Goal: Task Accomplishment & Management: Complete application form

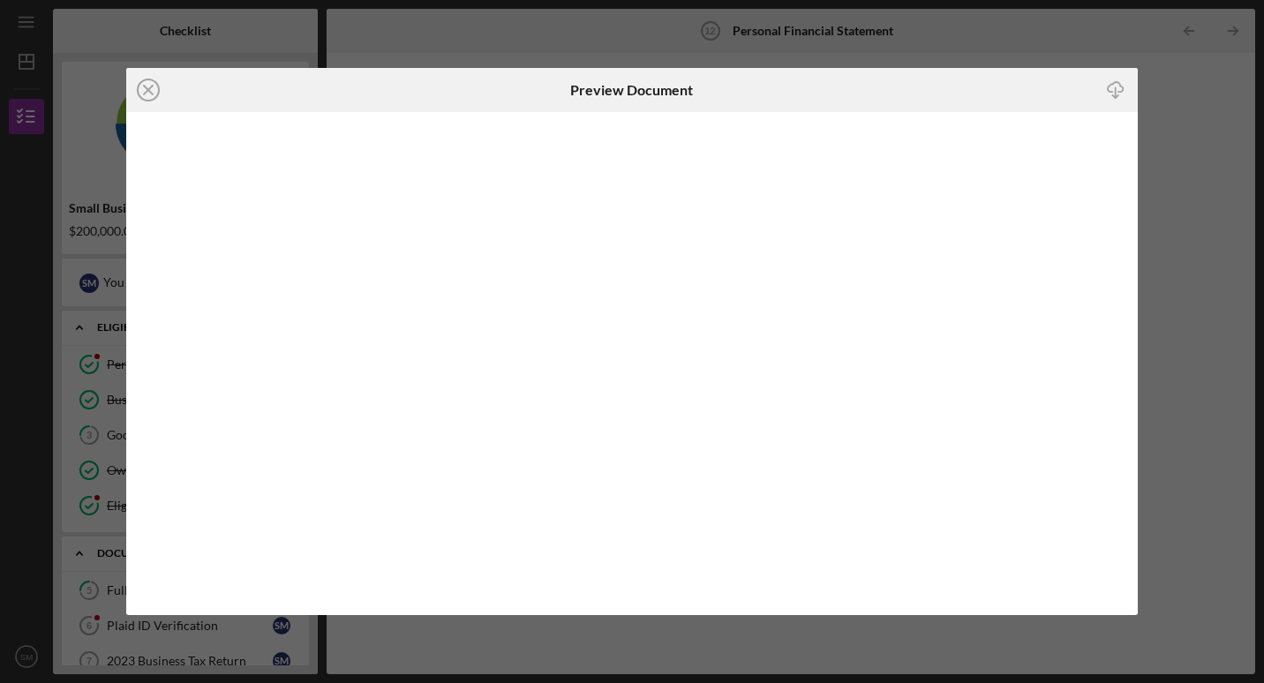
scroll to position [252, 0]
click at [144, 93] on icon "Icon/Close" at bounding box center [148, 90] width 44 height 44
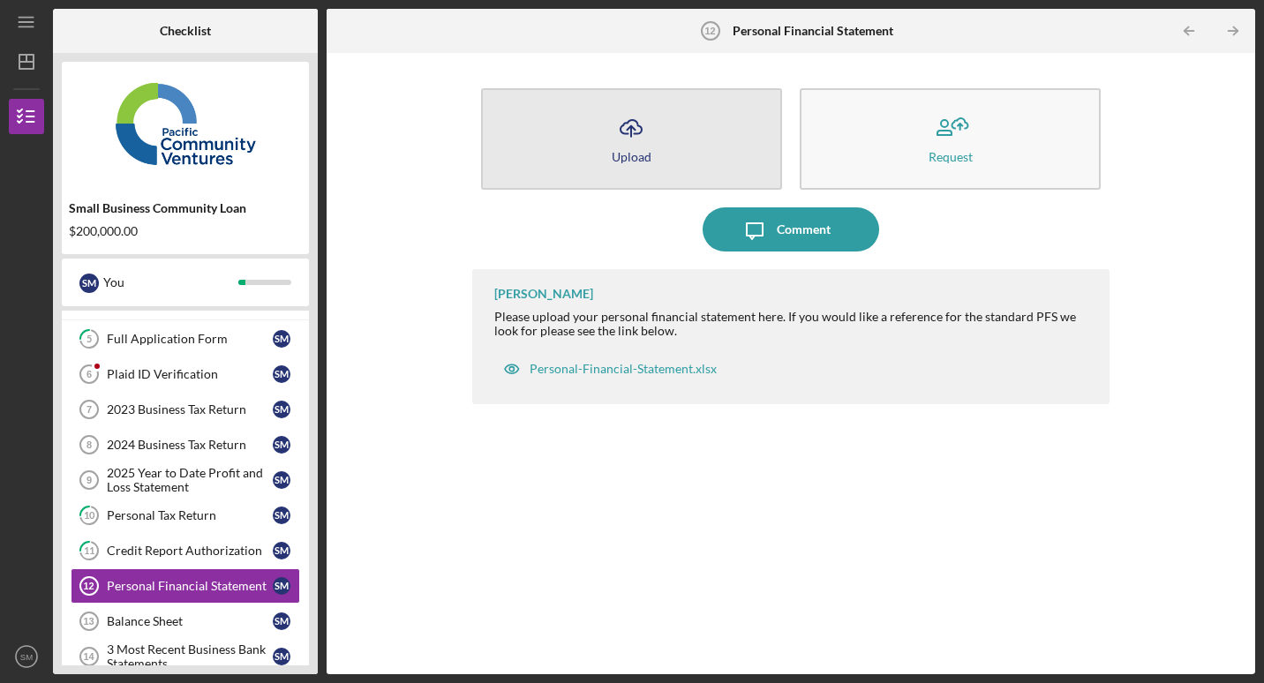
click at [641, 124] on icon "Icon/Upload" at bounding box center [631, 128] width 44 height 44
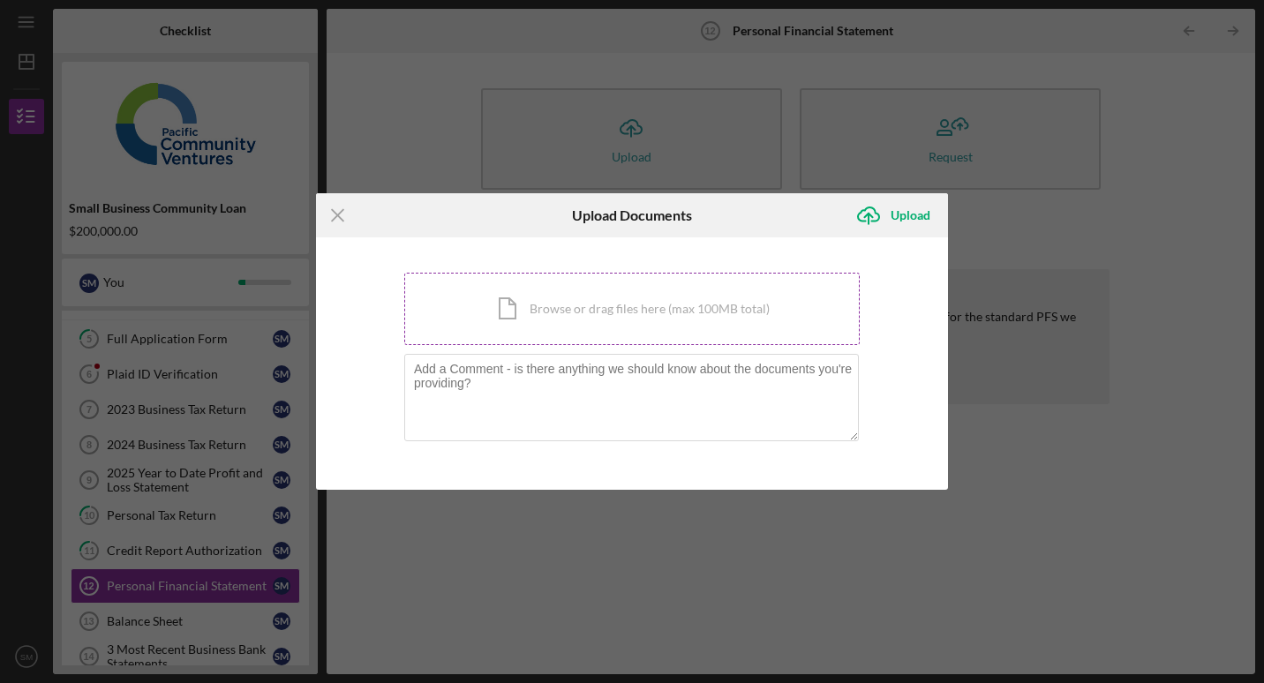
click at [615, 305] on div "Icon/Document Browse or drag files here (max 100MB total) Tap to choose files o…" at bounding box center [632, 309] width 456 height 72
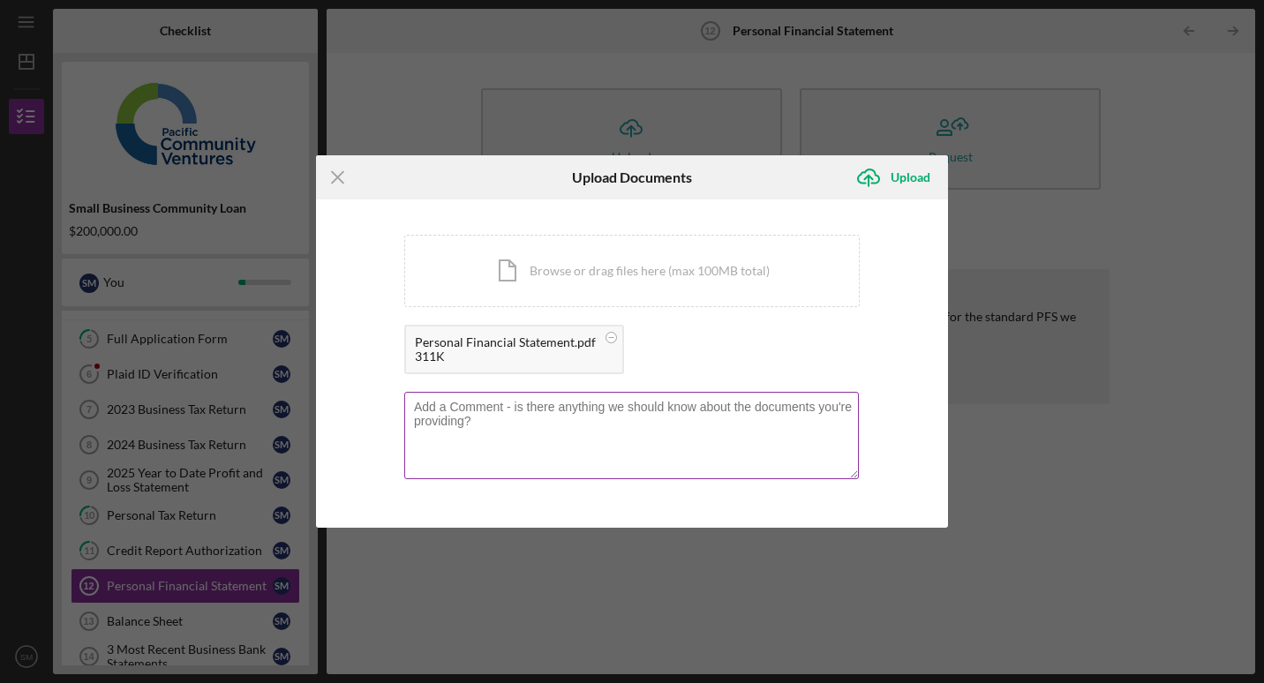
click at [498, 408] on textarea at bounding box center [631, 435] width 455 height 87
click at [418, 407] on textarea "The property mortgage is under my fathers name" at bounding box center [631, 435] width 455 height 87
drag, startPoint x: 411, startPoint y: 403, endPoint x: 835, endPoint y: 405, distance: 423.8
click at [835, 405] on textarea "The property mortgage is under my fathers name" at bounding box center [631, 435] width 455 height 87
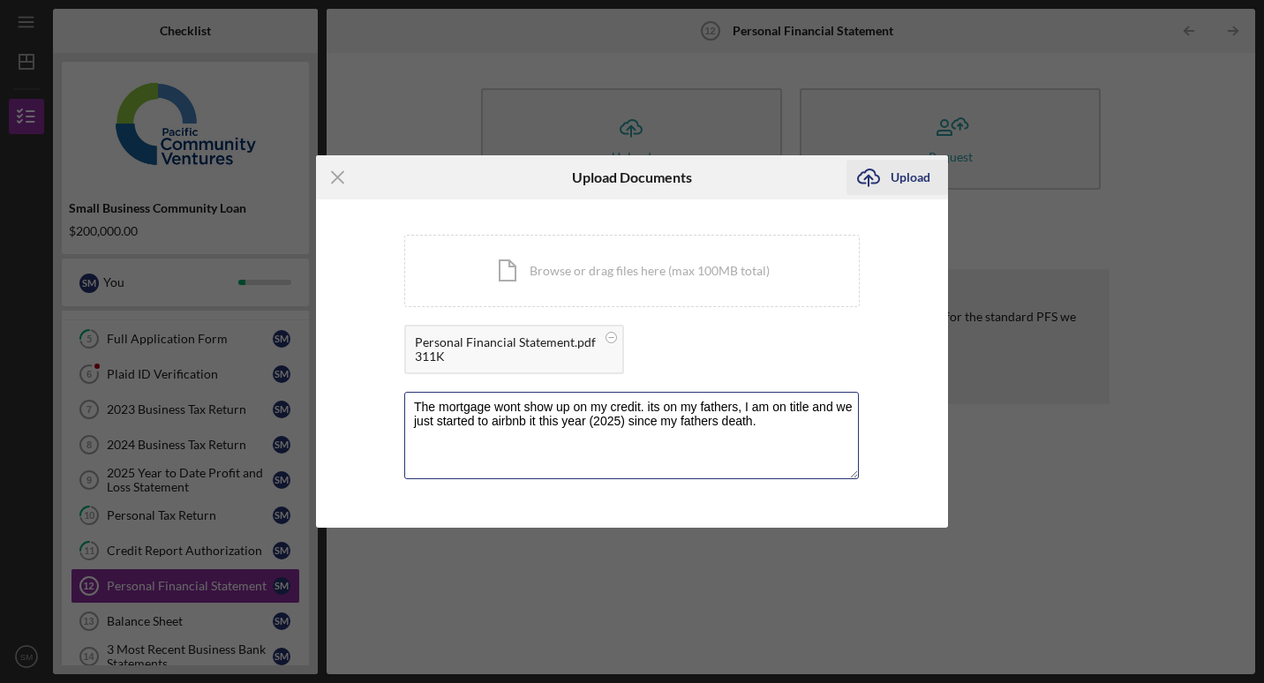
type textarea "The mortgage wont show up on my credit. its on my fathers, I am on title and we…"
click at [905, 183] on div "Upload" at bounding box center [911, 177] width 40 height 35
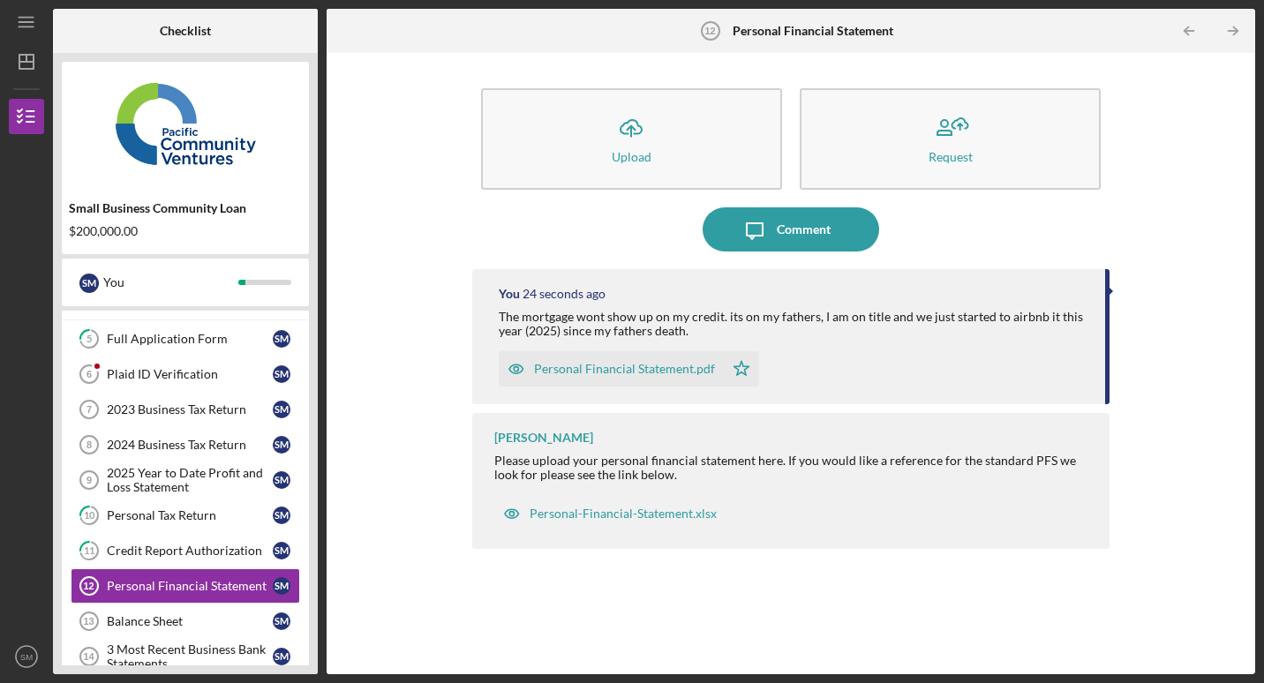
click at [427, 569] on div "Icon/Upload Upload Request Icon/Message Comment You 24 seconds ago The mortgage…" at bounding box center [790, 364] width 911 height 604
click at [188, 433] on link "2024 Business Tax Return 8 2024 Business Tax Return S M" at bounding box center [186, 444] width 230 height 35
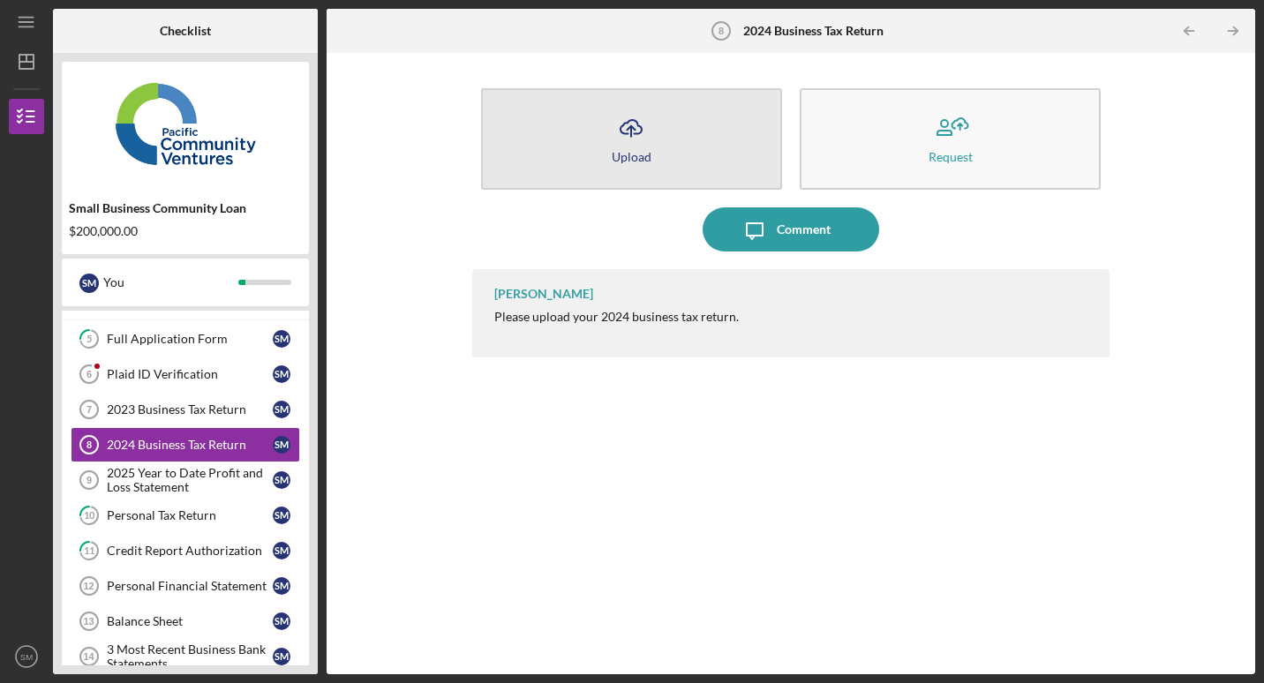
click at [636, 142] on icon "Icon/Upload" at bounding box center [631, 128] width 44 height 44
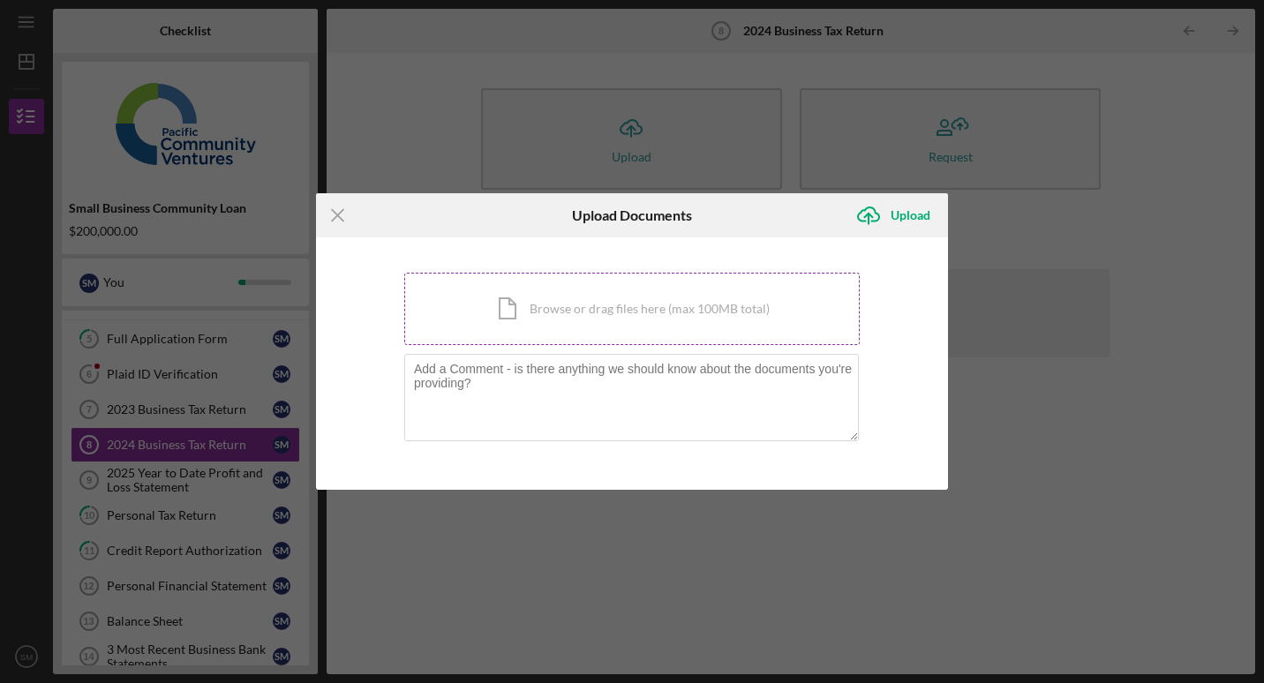
click at [676, 306] on div "Icon/Document Browse or drag files here (max 100MB total) Tap to choose files o…" at bounding box center [632, 309] width 456 height 72
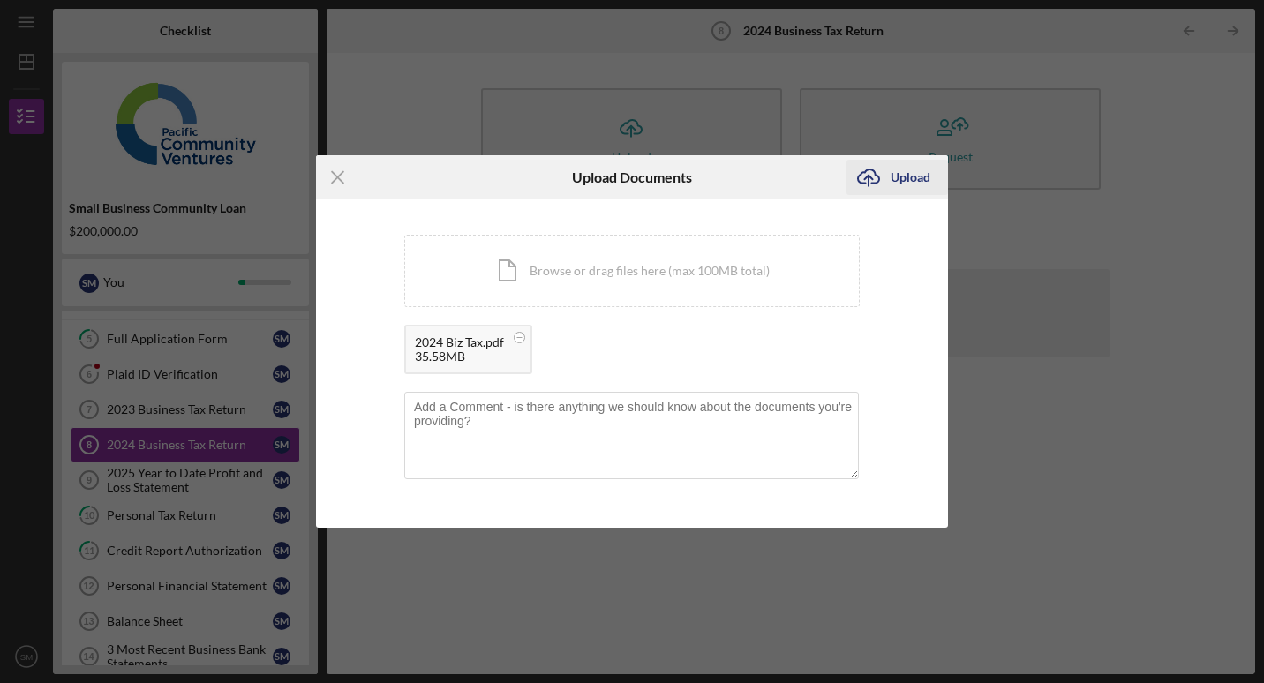
click at [905, 174] on div "Upload" at bounding box center [911, 177] width 40 height 35
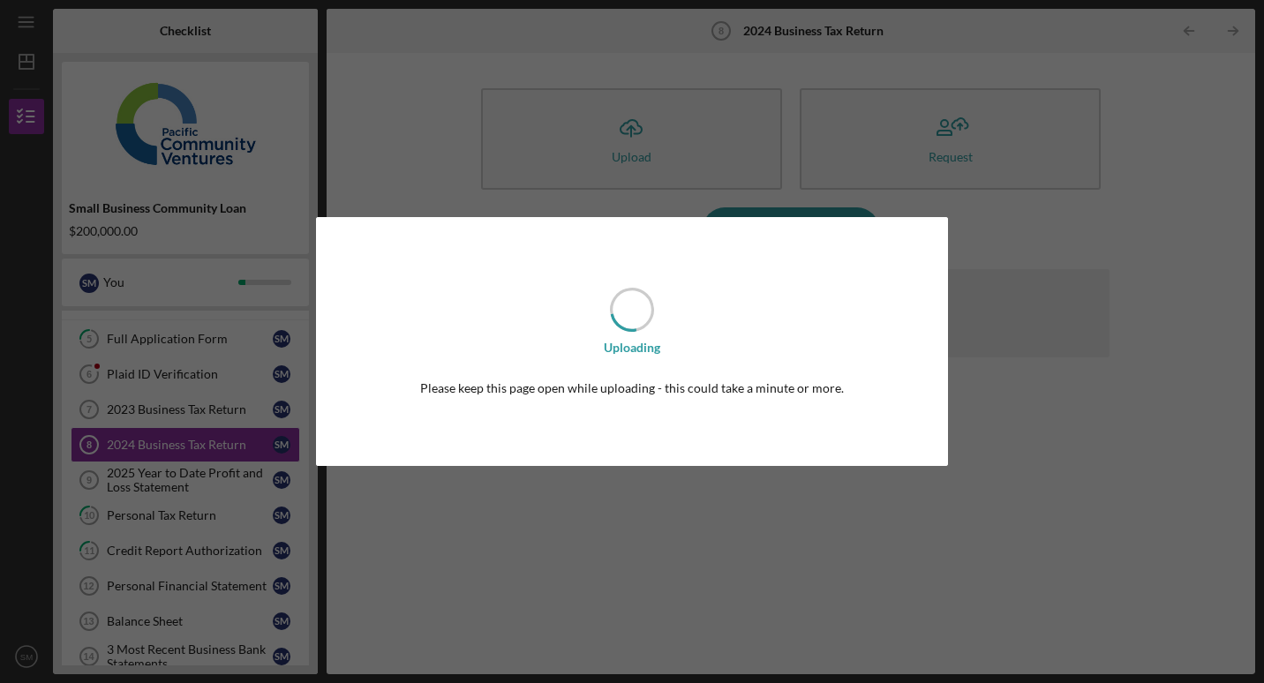
click at [351, 142] on div "Uploading Please keep this page open while uploading - this could take a minute…" at bounding box center [632, 341] width 1264 height 683
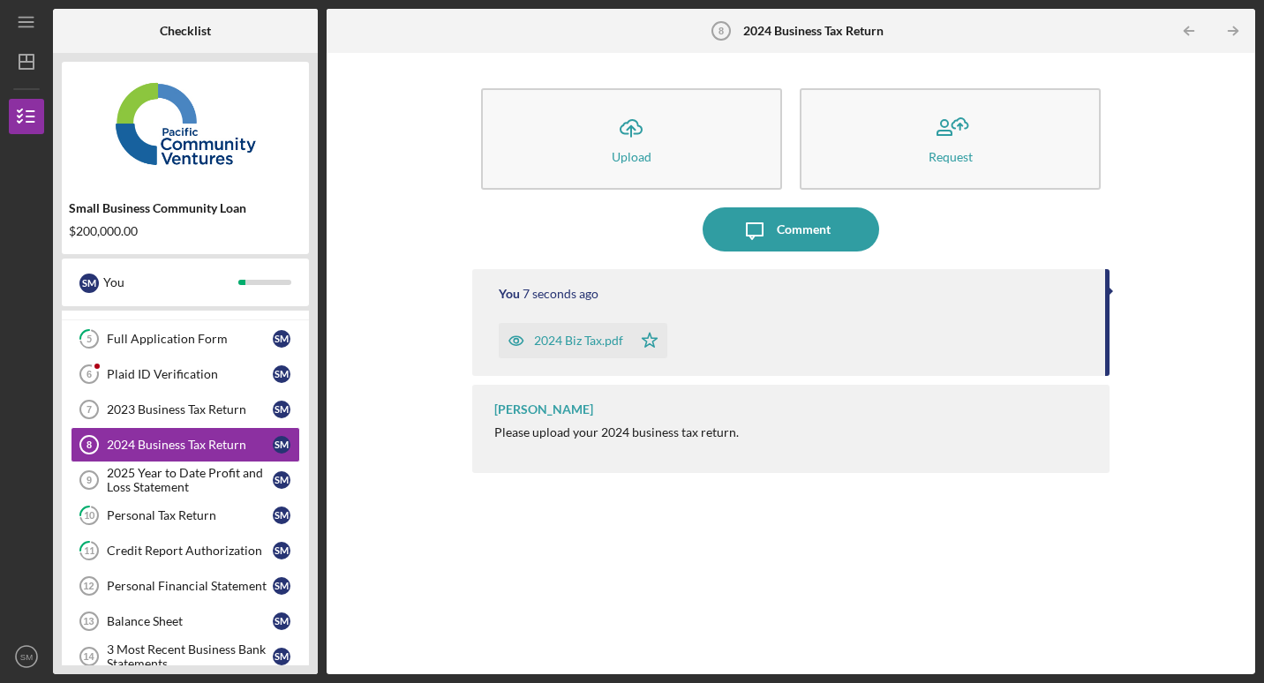
click at [260, 149] on img at bounding box center [185, 124] width 247 height 106
click at [155, 337] on div "Full Application Form" at bounding box center [190, 339] width 166 height 14
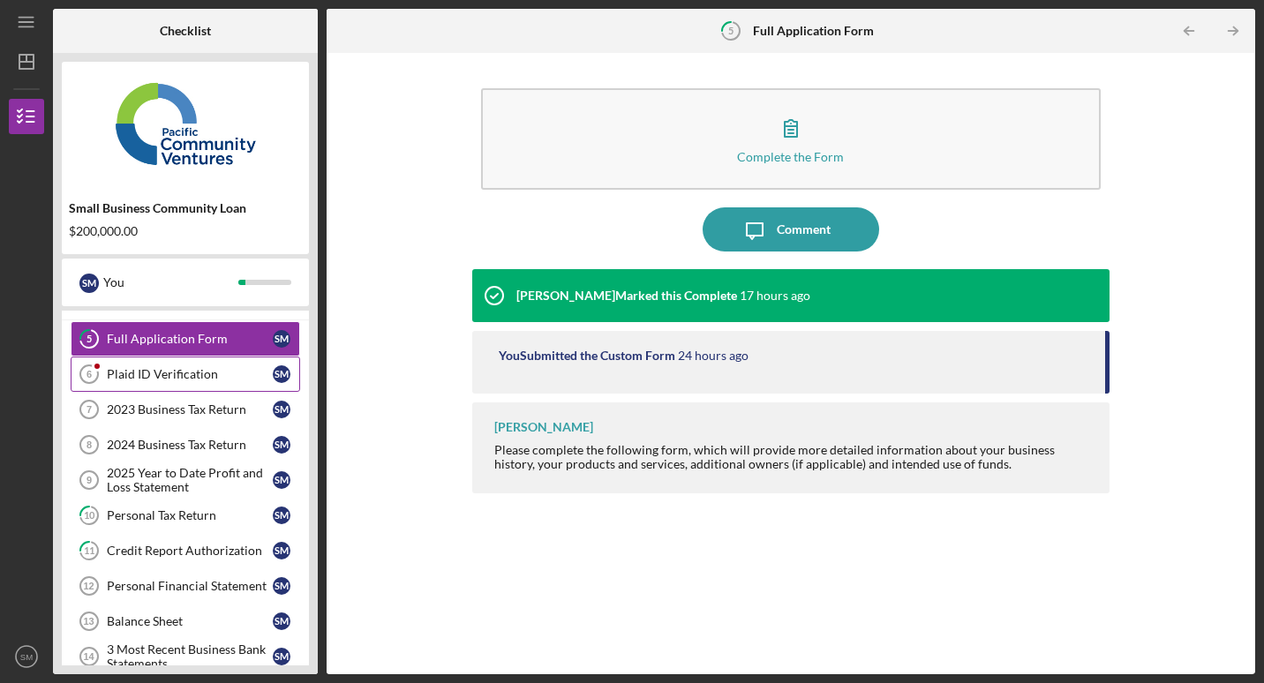
click at [166, 375] on div "Plaid ID Verification" at bounding box center [190, 374] width 166 height 14
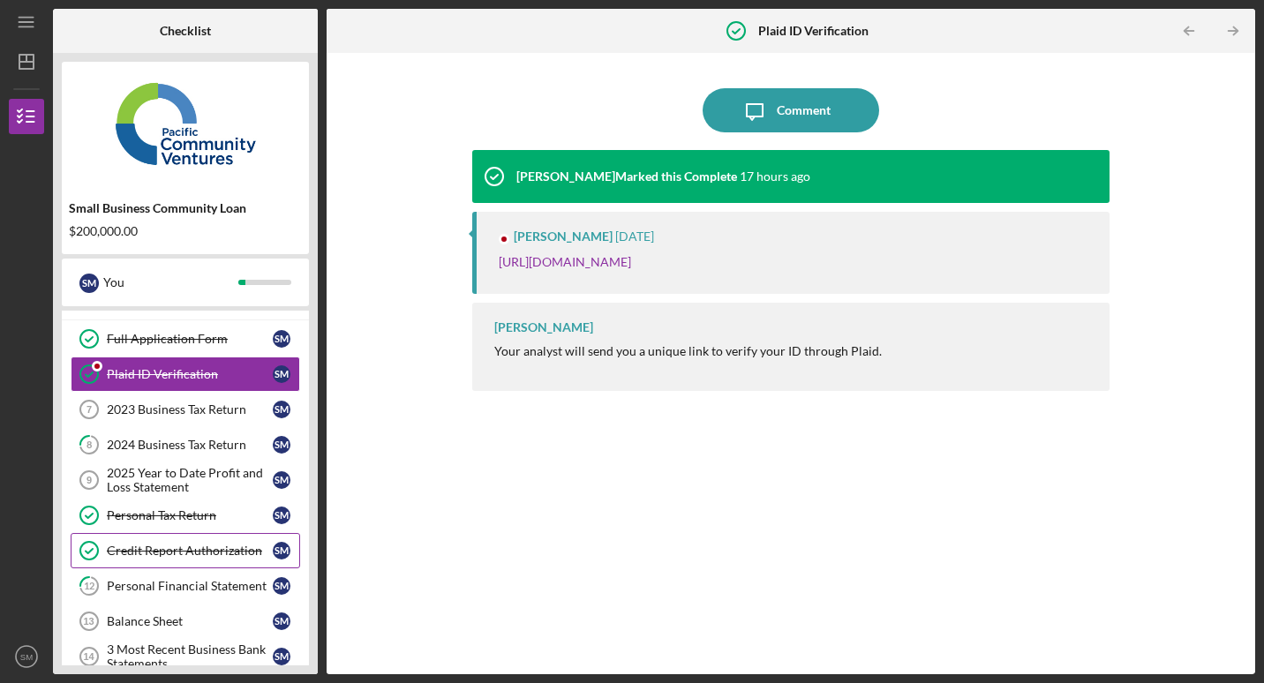
click at [172, 562] on link "Credit Report Authorization Credit Report Authorization S M" at bounding box center [186, 550] width 230 height 35
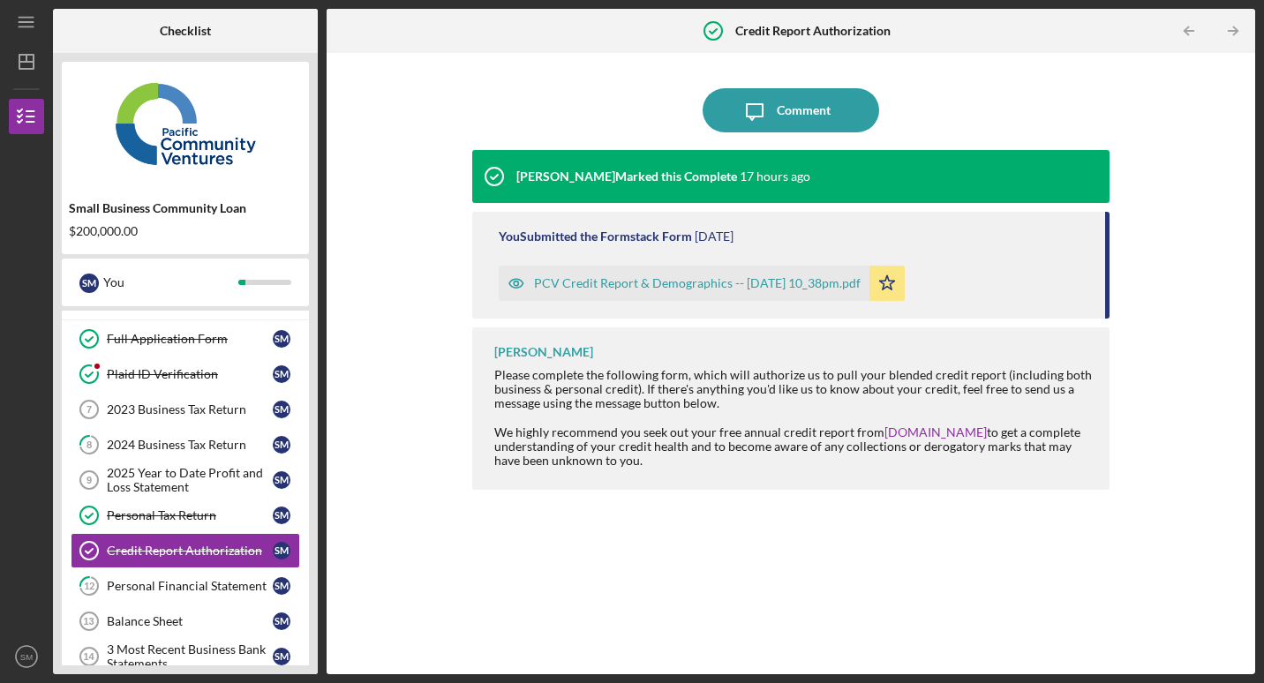
click at [381, 526] on div "Icon/Message Comment Alberto Enriquez Marked this Complete 17 hours ago You Sub…" at bounding box center [790, 364] width 911 height 604
click at [173, 441] on div "2024 Business Tax Return" at bounding box center [190, 445] width 166 height 14
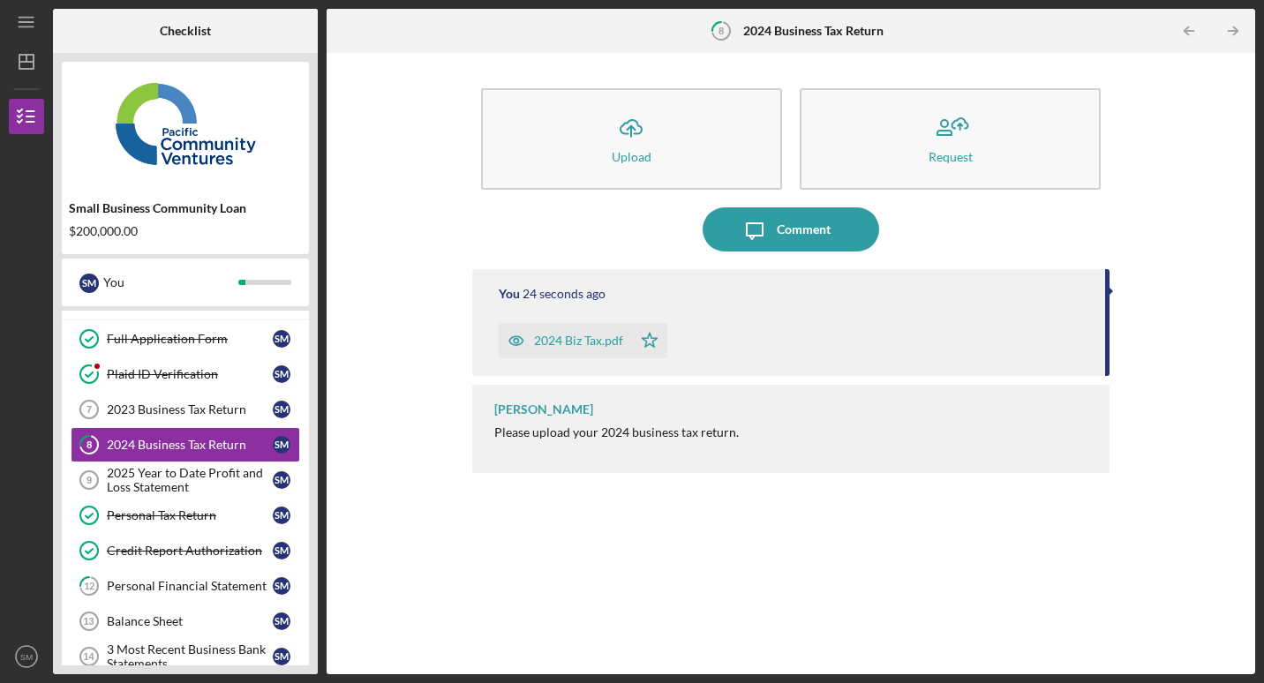
click at [365, 443] on div "Icon/Upload Upload Request Icon/Message Comment You 24 seconds ago 2024 Biz Tax…" at bounding box center [790, 364] width 911 height 604
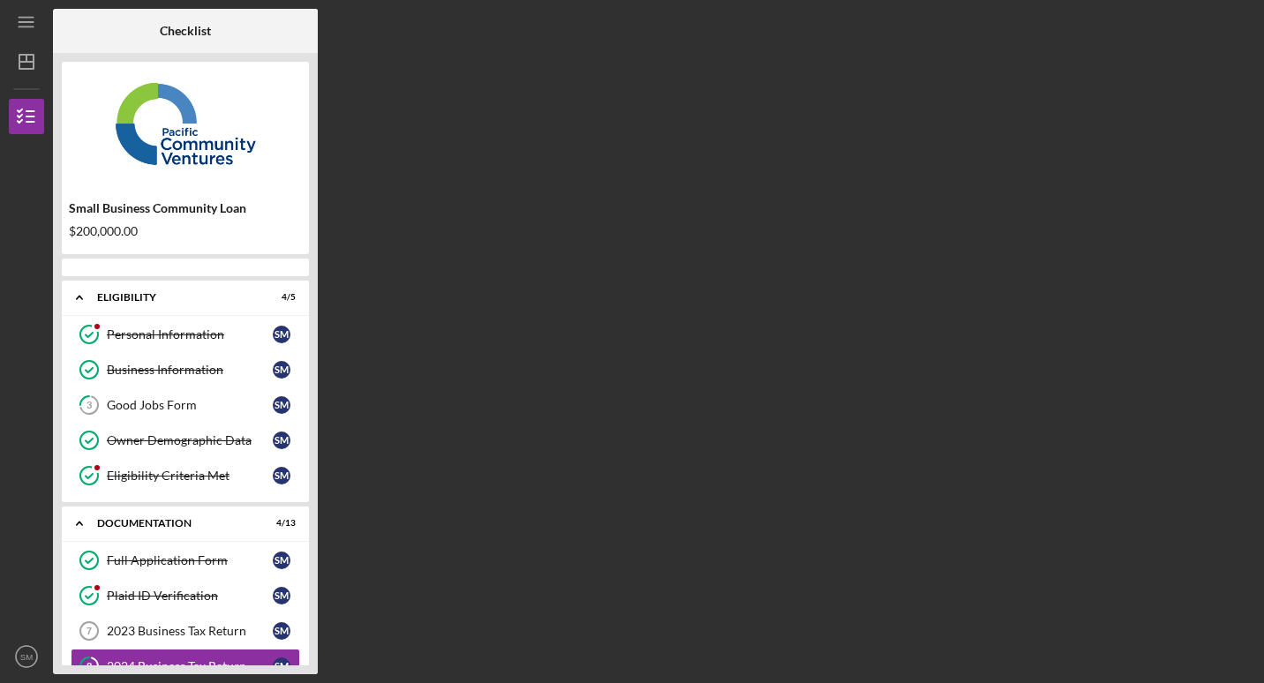
scroll to position [193, 0]
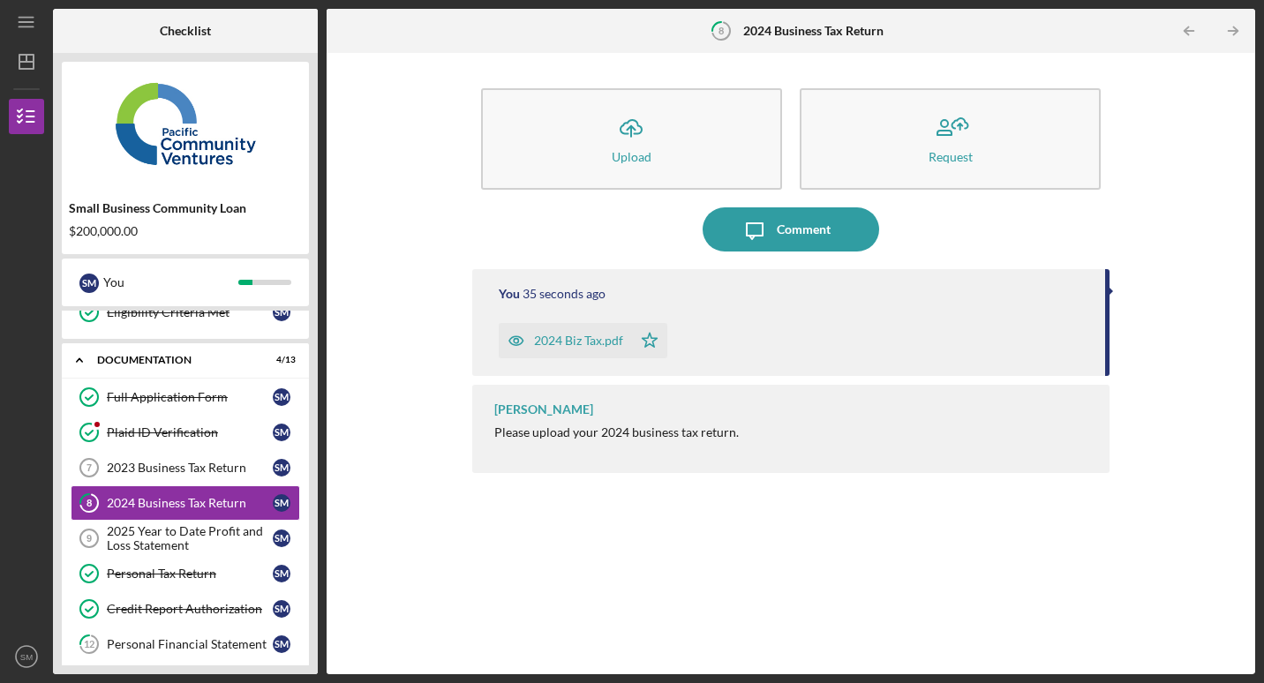
drag, startPoint x: 323, startPoint y: 446, endPoint x: 357, endPoint y: 622, distance: 179.7
click at [357, 622] on div "Checklist Small Business Community Loan $200,000.00 S M You Icon/Expander Eligi…" at bounding box center [654, 342] width 1202 height 666
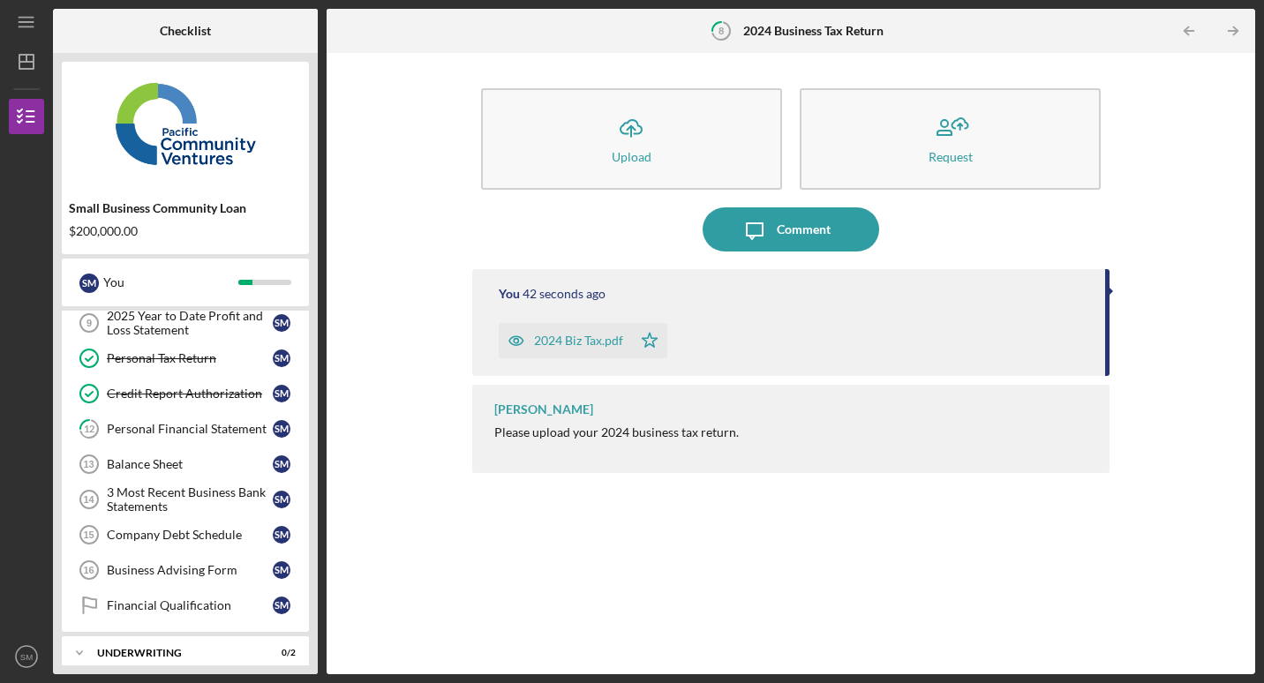
scroll to position [413, 0]
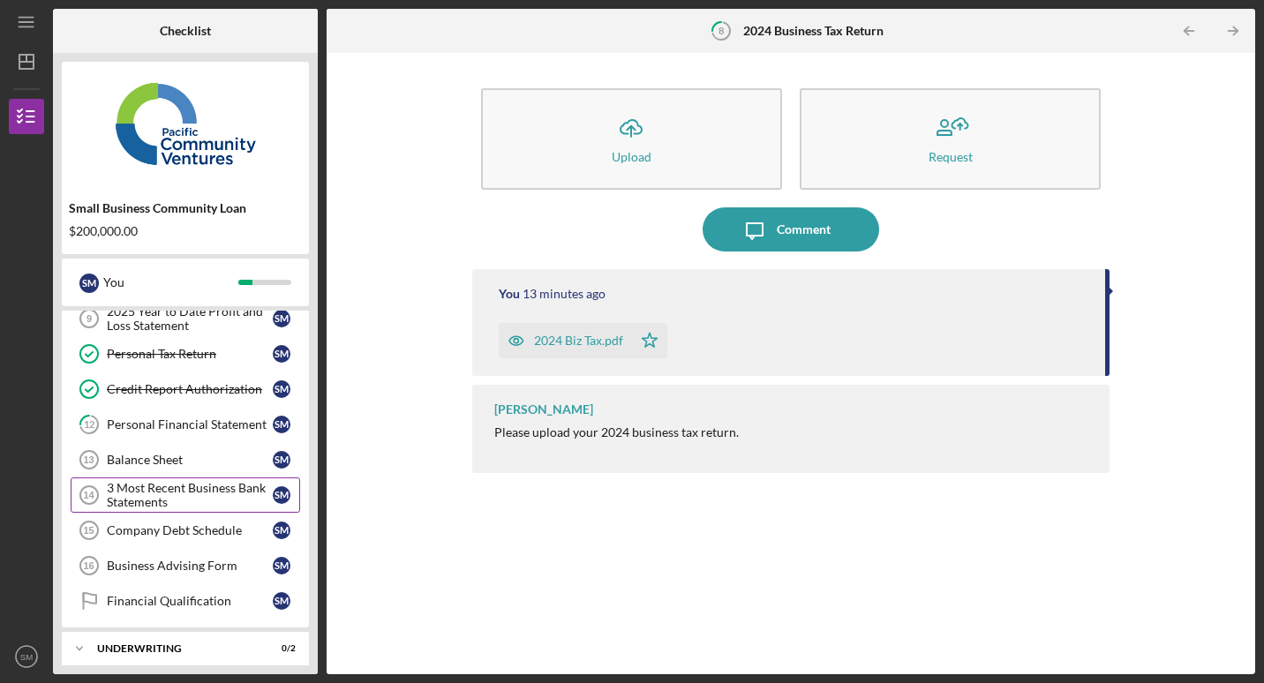
click at [158, 501] on div "3 Most Recent Business Bank Statements" at bounding box center [190, 495] width 166 height 28
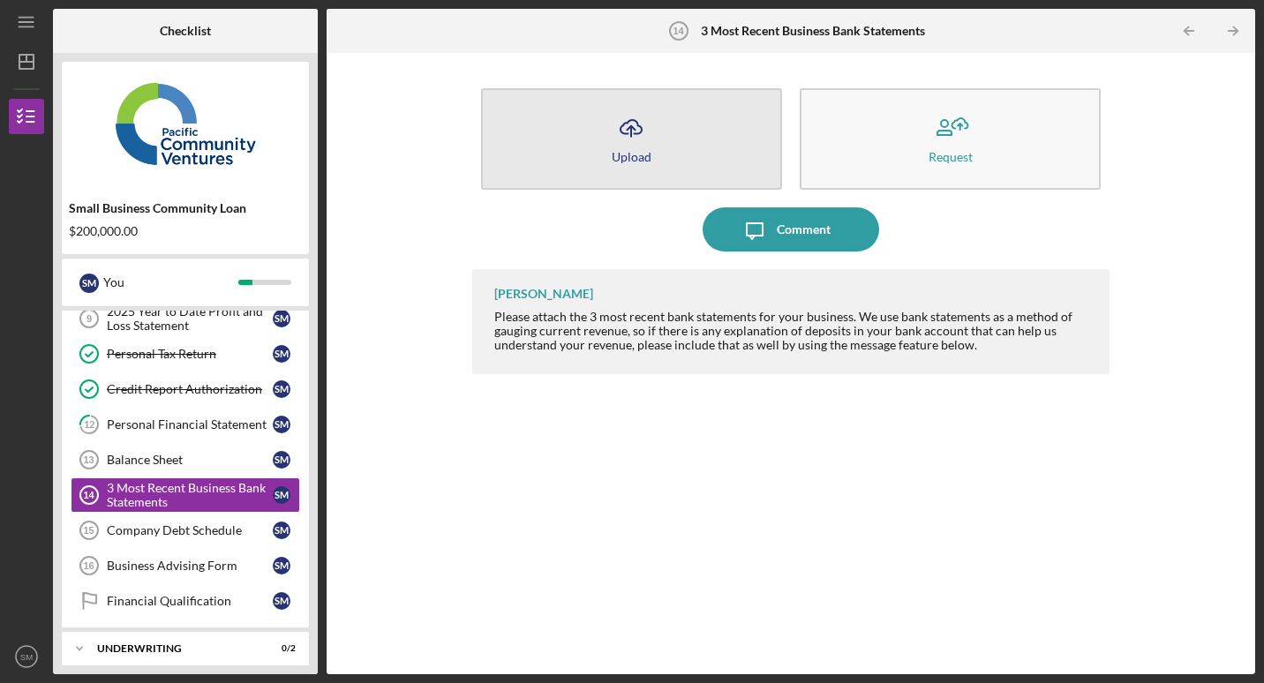
click at [637, 117] on icon "Icon/Upload" at bounding box center [631, 128] width 44 height 44
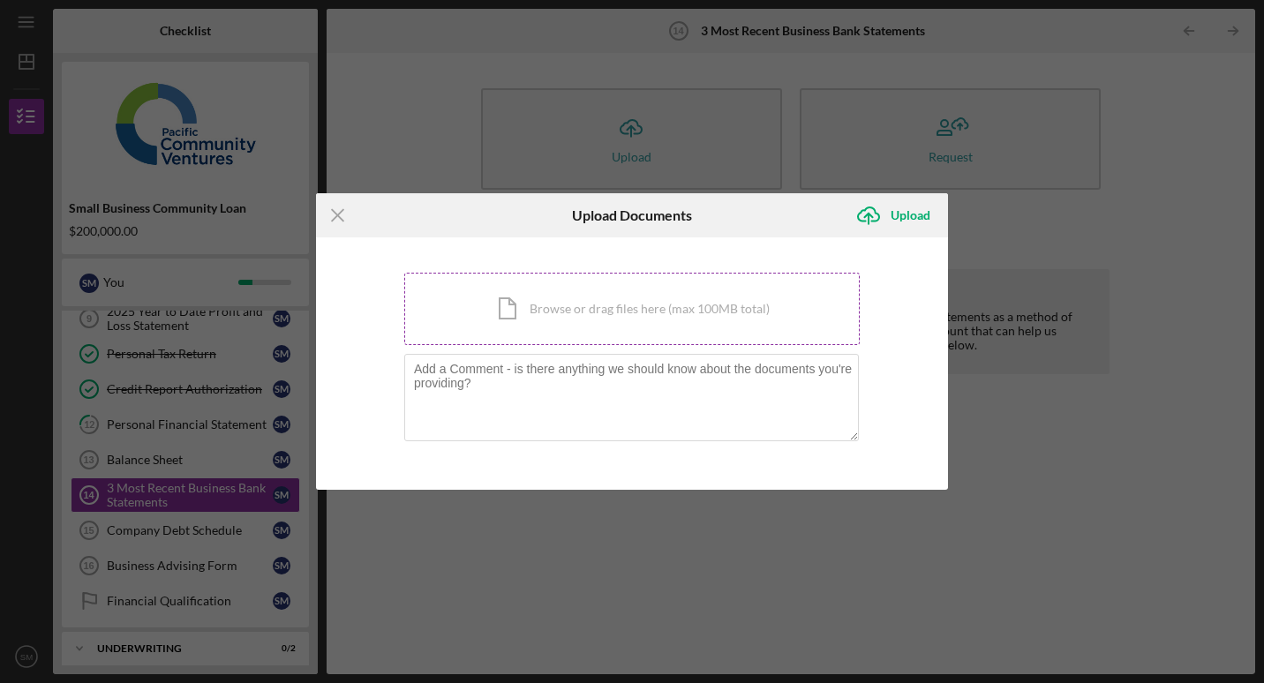
click at [567, 310] on div "Icon/Document Browse or drag files here (max 100MB total) Tap to choose files o…" at bounding box center [632, 309] width 456 height 72
click at [547, 319] on div "Icon/Document Browse or drag files here (max 100MB total) Tap to choose files o…" at bounding box center [632, 309] width 456 height 72
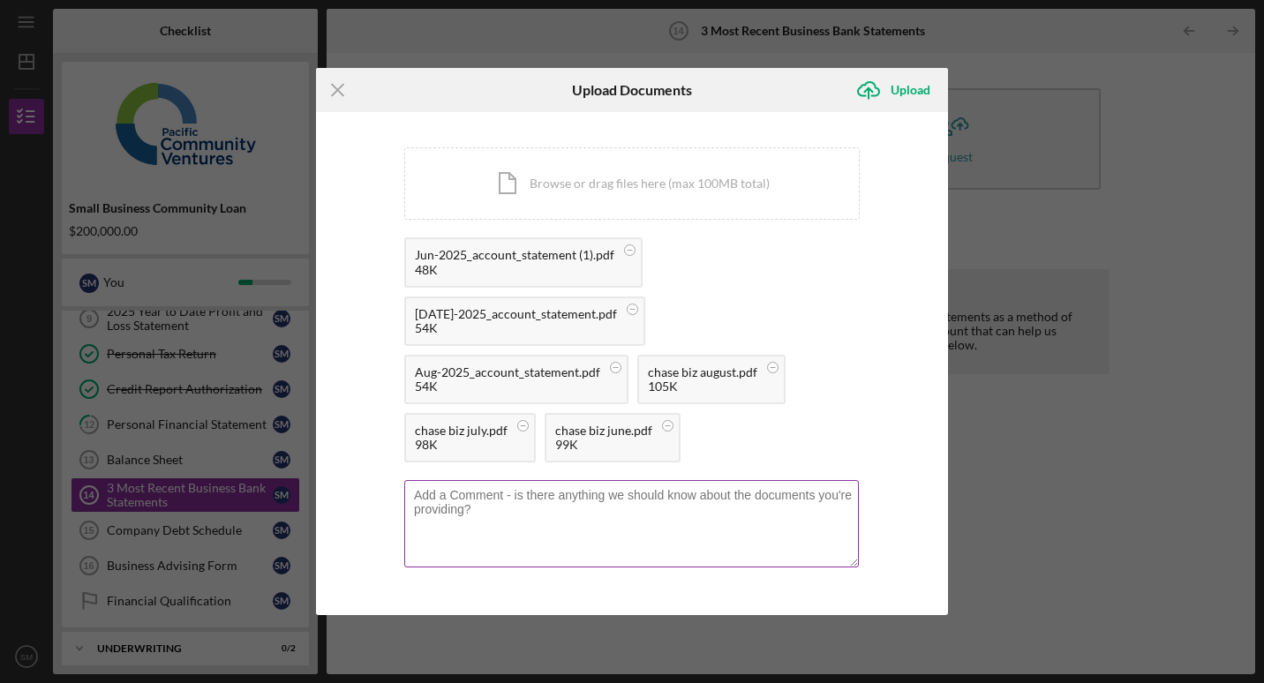
click at [469, 508] on textarea at bounding box center [631, 523] width 455 height 87
type textarea "I"
click at [422, 494] on textarea "we have a checking account q" at bounding box center [631, 523] width 455 height 87
click at [584, 501] on textarea "I have a checking account q" at bounding box center [631, 523] width 455 height 87
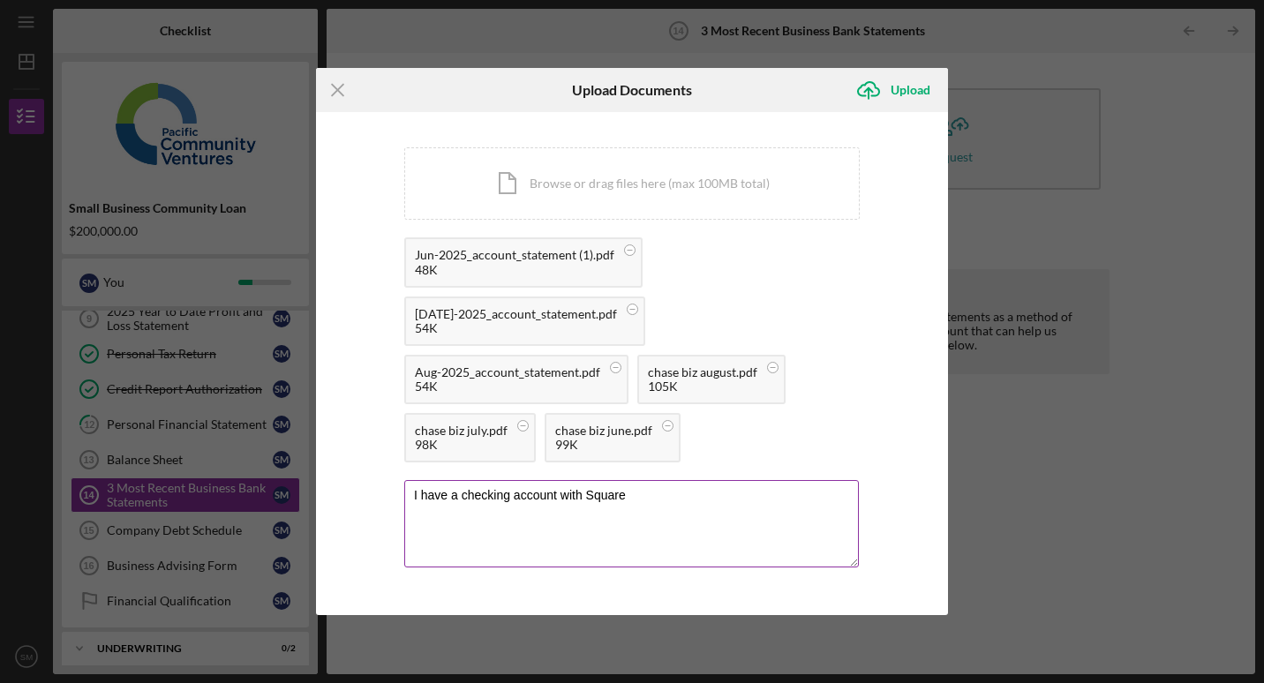
click at [464, 495] on textarea "I have a checking account with Square" at bounding box center [631, 523] width 455 height 87
click at [672, 499] on textarea "I have a biz checking account with Square" at bounding box center [631, 523] width 455 height 87
type textarea "I have a biz checking account with Square & Chase. both have been uploaded."
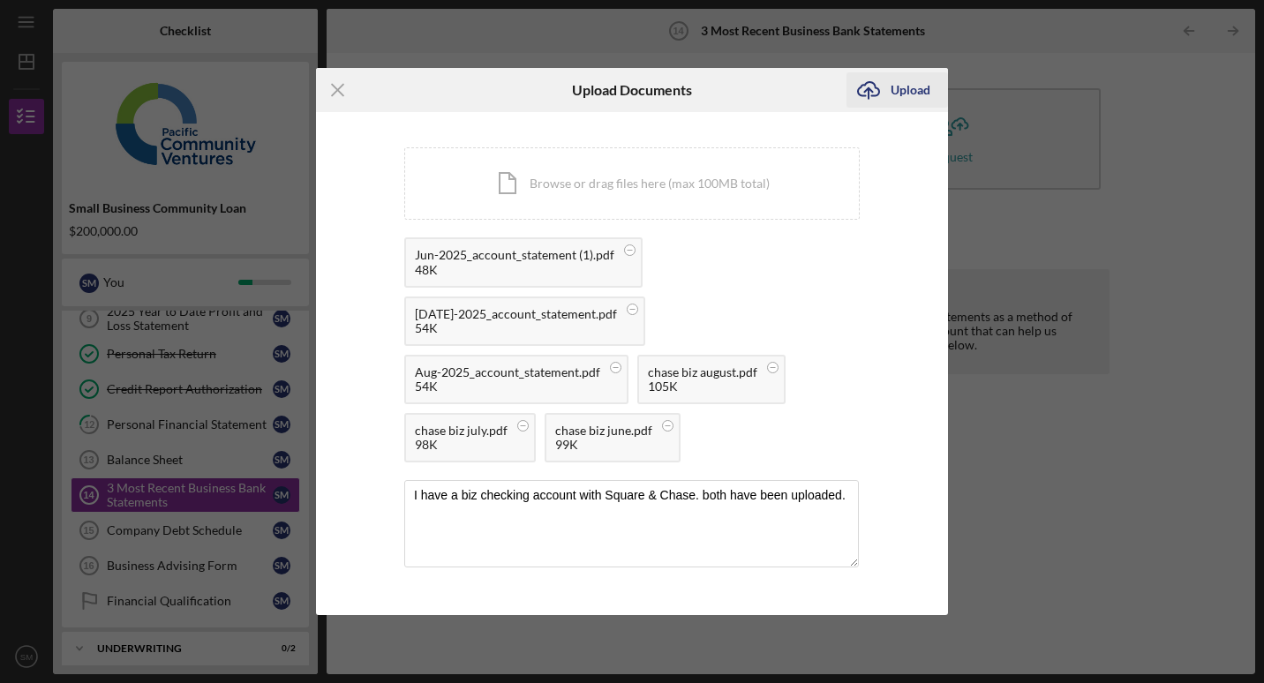
click at [895, 86] on div "Upload" at bounding box center [911, 89] width 40 height 35
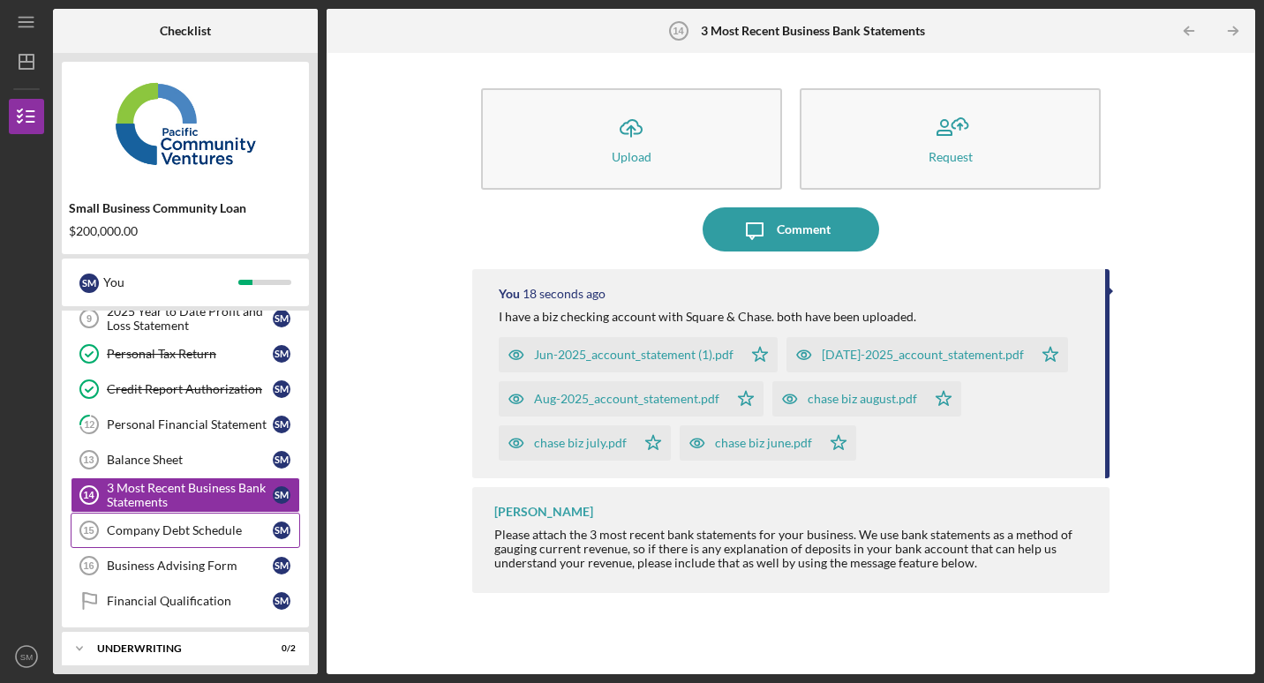
click at [199, 527] on div "Company Debt Schedule" at bounding box center [190, 531] width 166 height 14
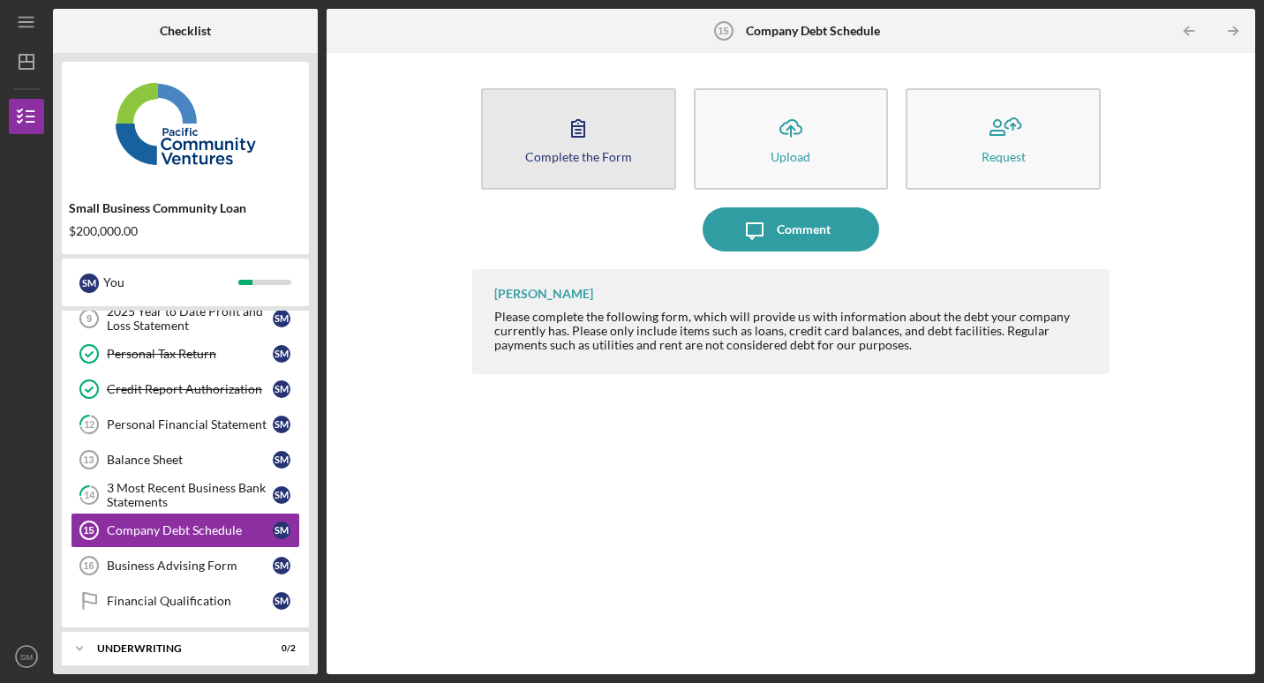
click at [557, 135] on button "Complete the Form Form" at bounding box center [578, 139] width 195 height 102
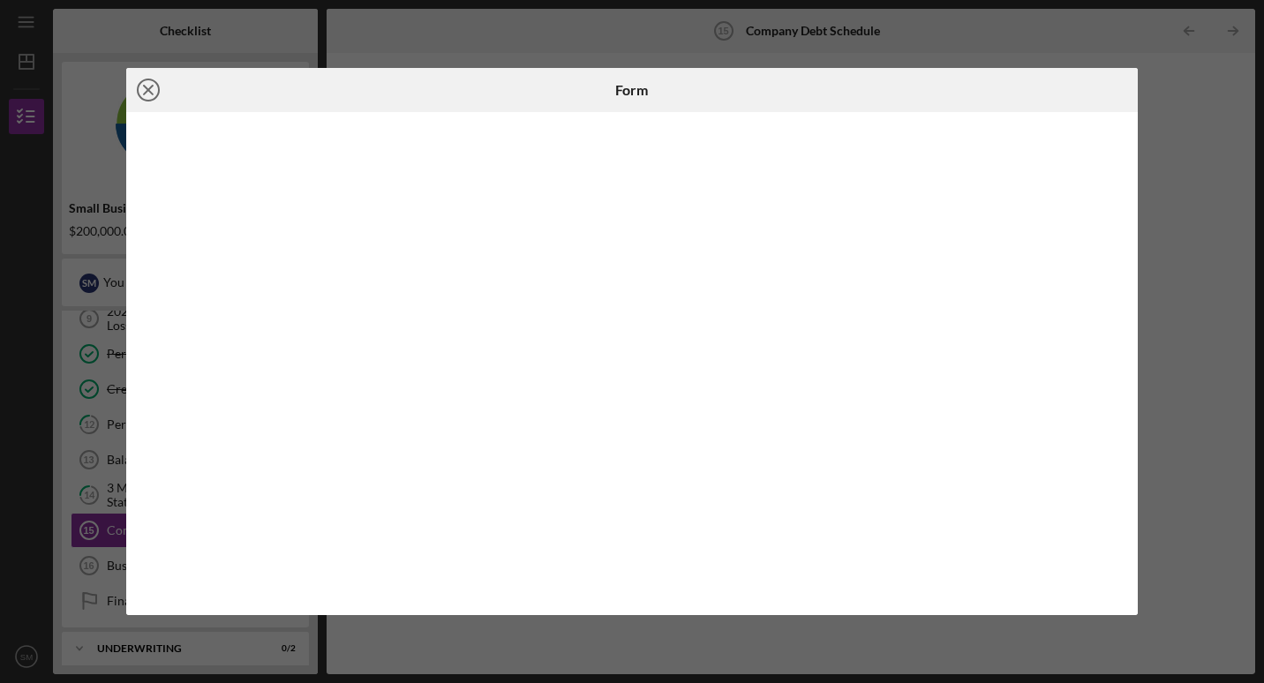
click at [152, 87] on line at bounding box center [148, 90] width 9 height 9
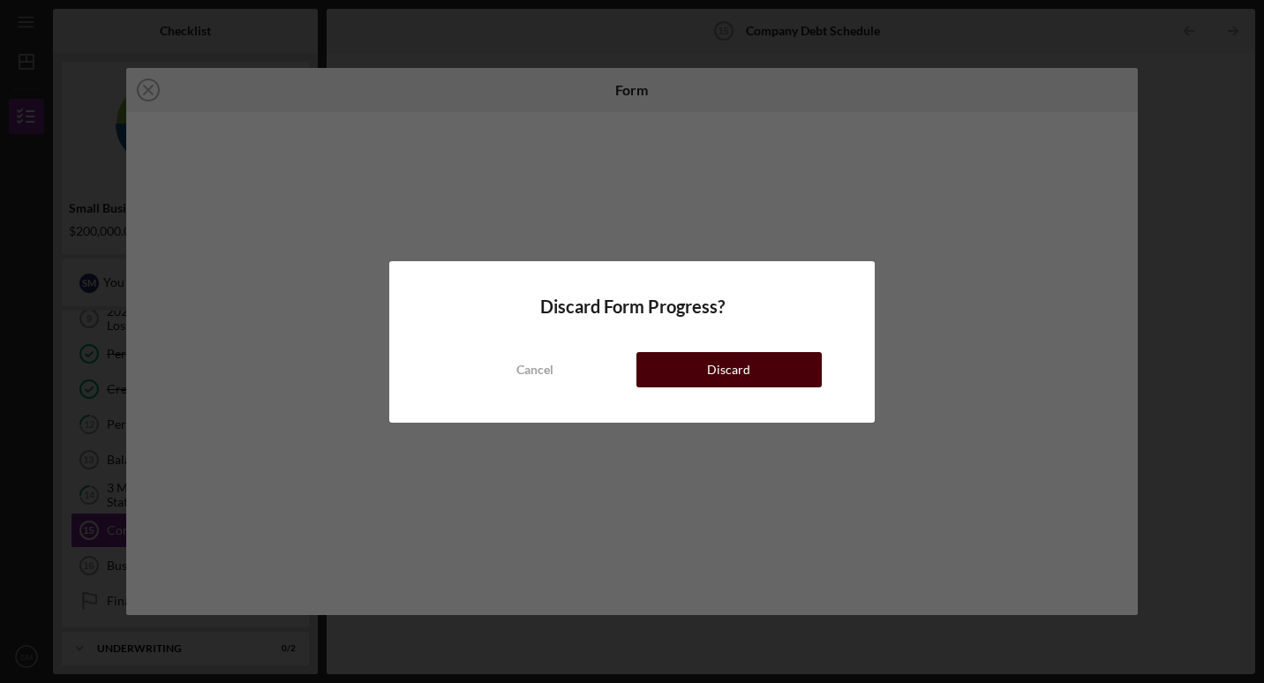
click at [744, 373] on div "Discard" at bounding box center [728, 369] width 43 height 35
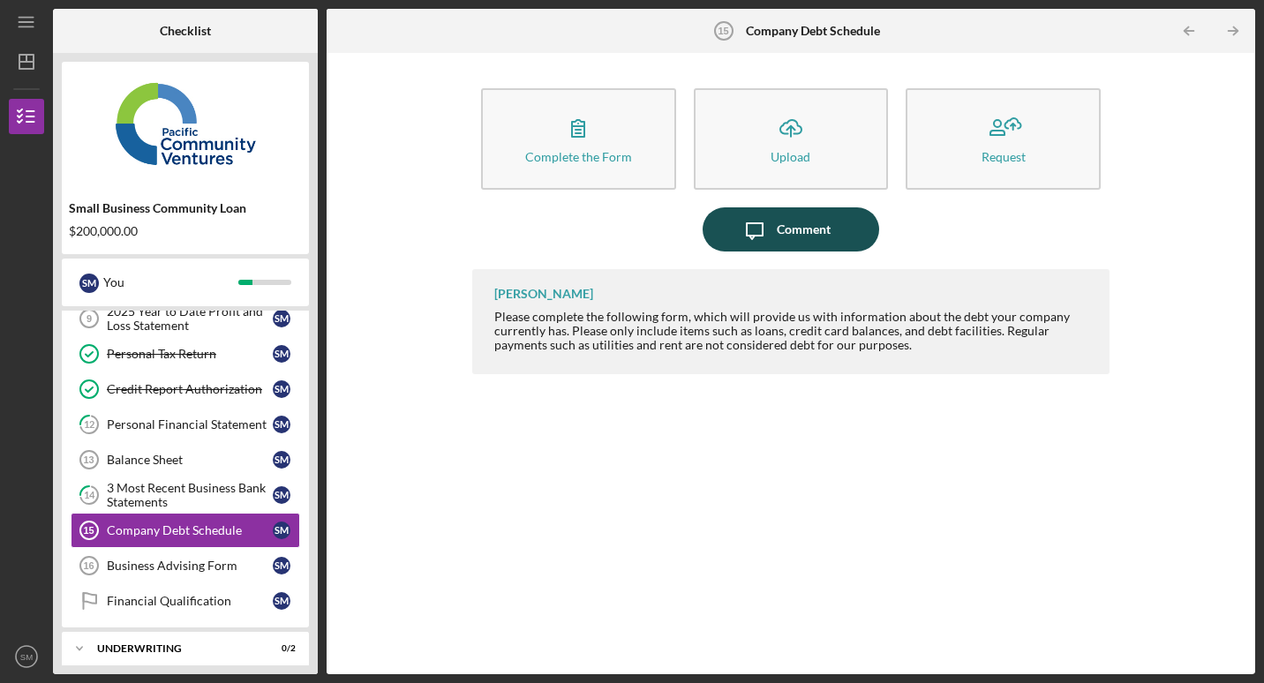
click at [792, 236] on div "Comment" at bounding box center [804, 229] width 54 height 44
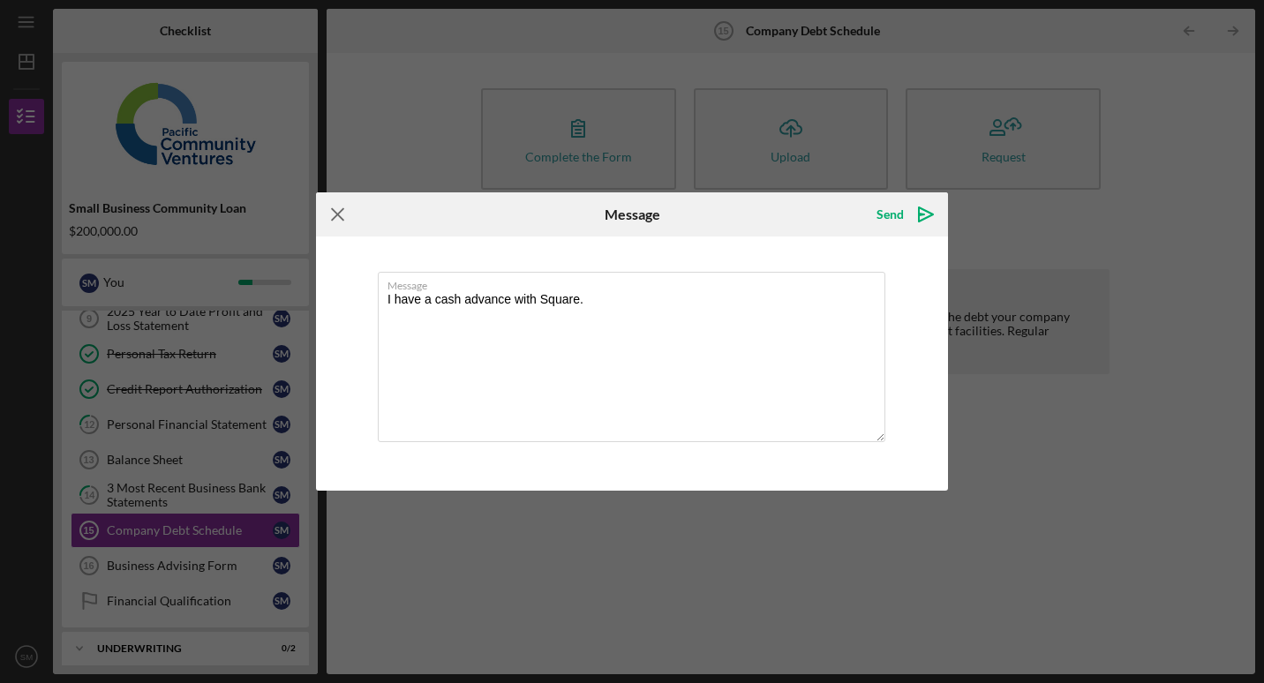
type textarea "I have a cash advance with Square."
click at [335, 216] on line at bounding box center [337, 214] width 11 height 11
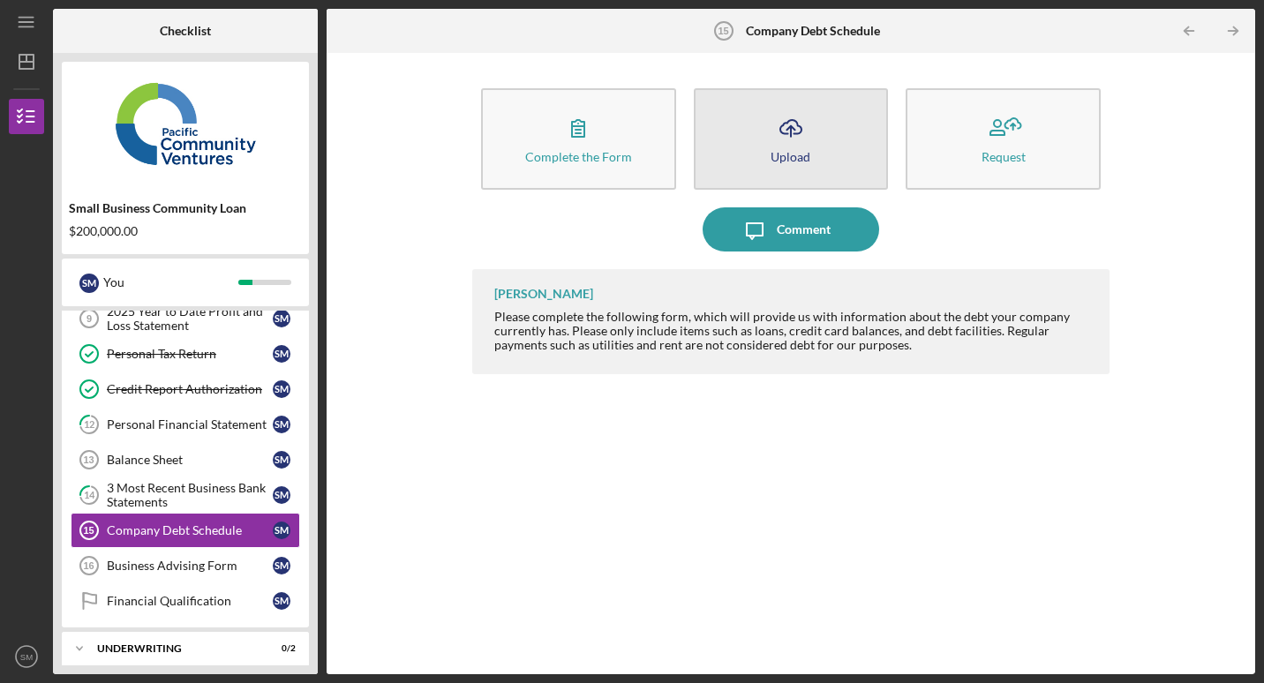
click at [780, 99] on button "Icon/Upload Upload" at bounding box center [791, 139] width 195 height 102
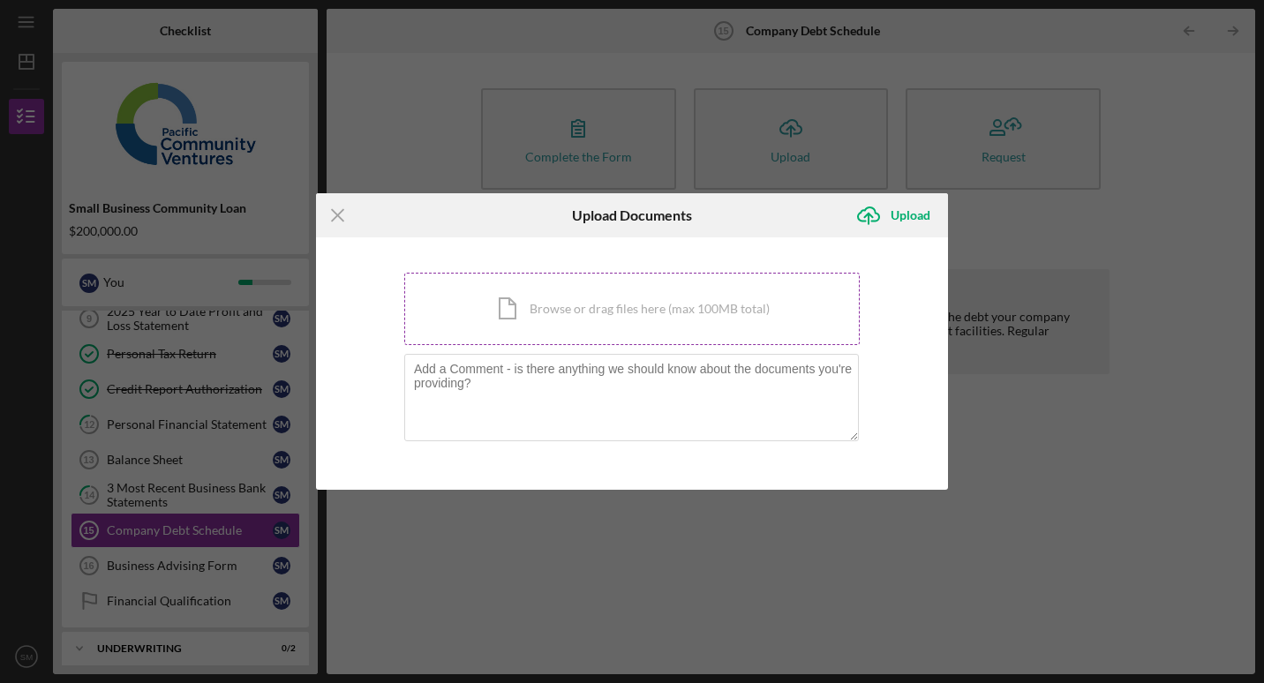
click at [565, 306] on div "Icon/Document Browse or drag files here (max 100MB total) Tap to choose files o…" at bounding box center [632, 309] width 456 height 72
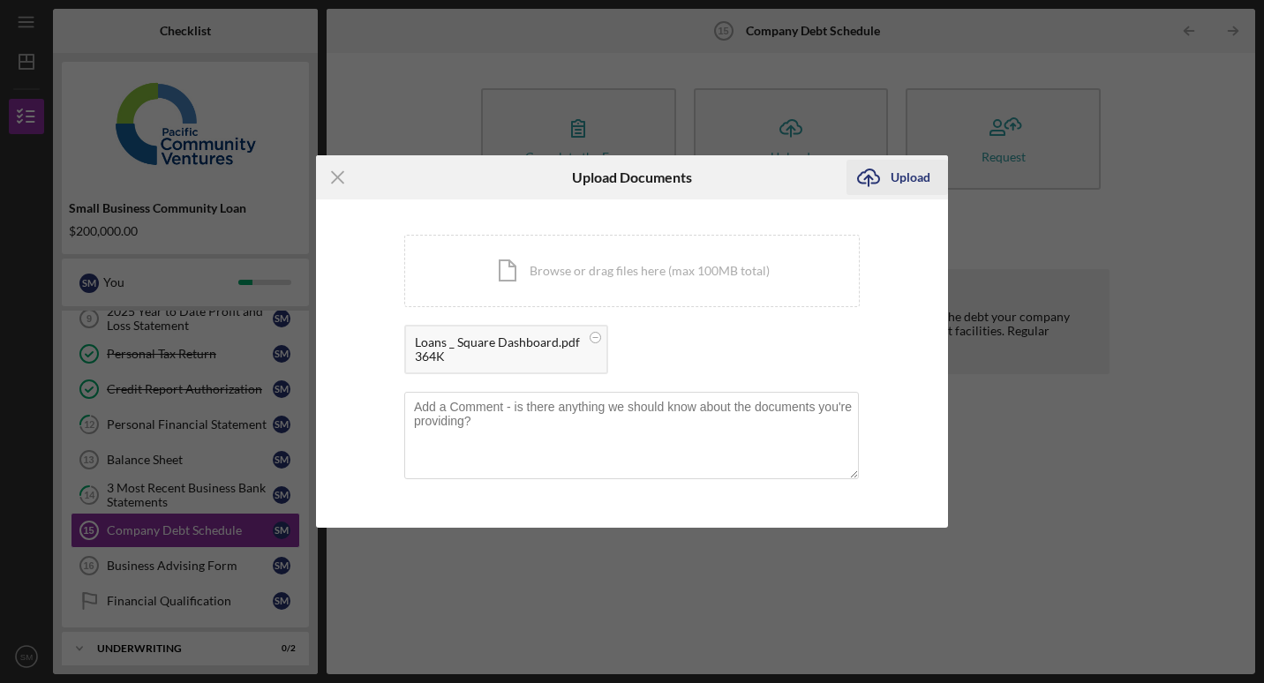
click at [919, 166] on div "Upload" at bounding box center [911, 177] width 40 height 35
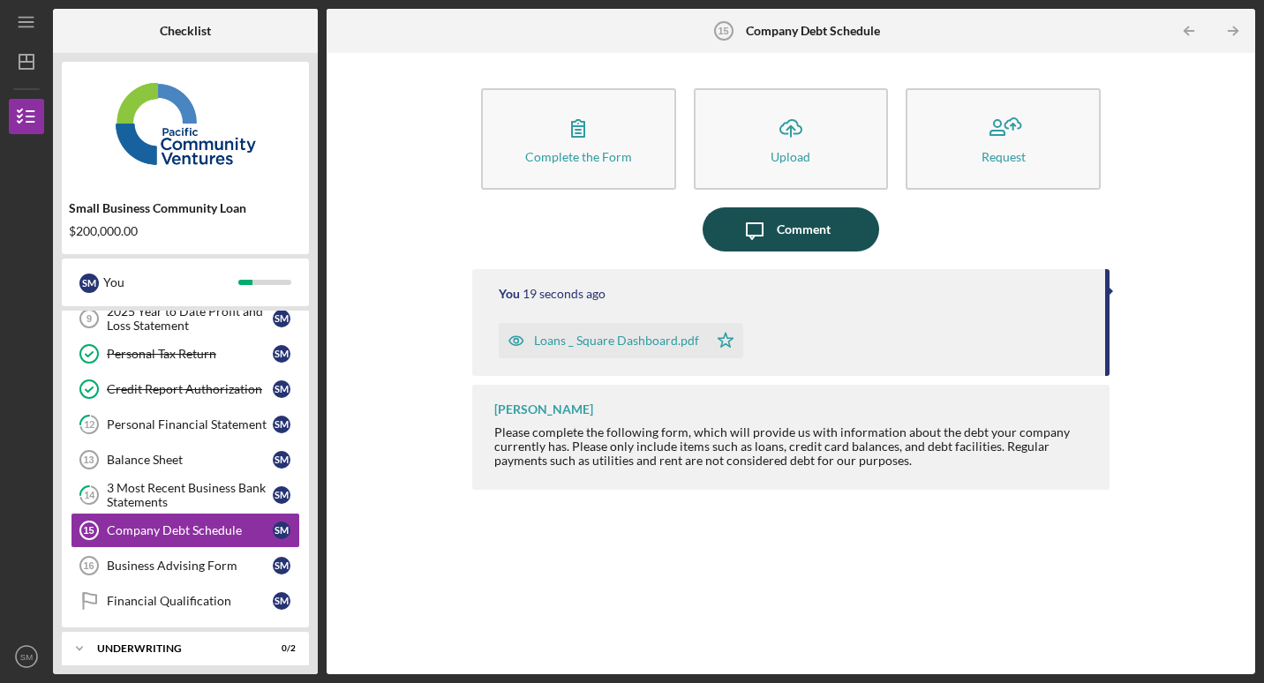
click at [782, 245] on div "Comment" at bounding box center [804, 229] width 54 height 44
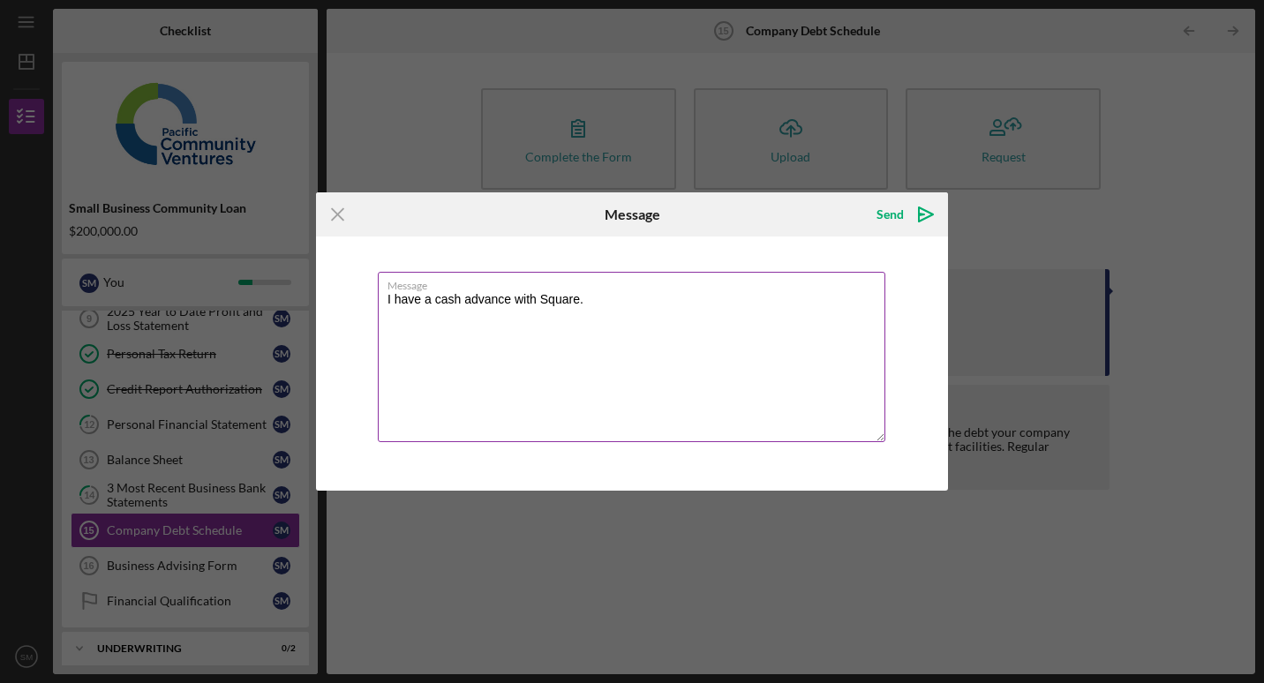
click at [652, 301] on textarea "I have a cash advance with Square." at bounding box center [632, 357] width 508 height 170
click at [487, 319] on textarea "I have a cash advance with Square. The form isn't relevant to a cash advance. S…" at bounding box center [632, 357] width 508 height 170
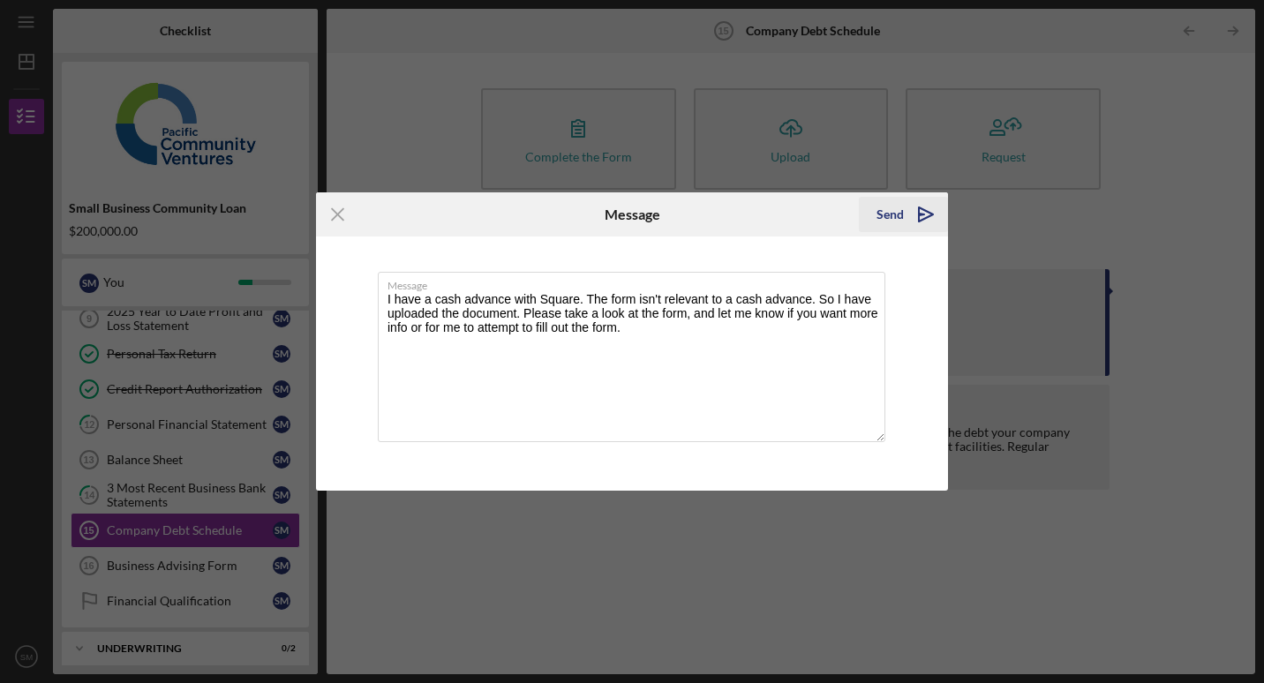
type textarea "I have a cash advance with Square. The form isn't relevant to a cash advance. S…"
click at [902, 213] on div "Send" at bounding box center [890, 214] width 27 height 35
